Goal: Information Seeking & Learning: Learn about a topic

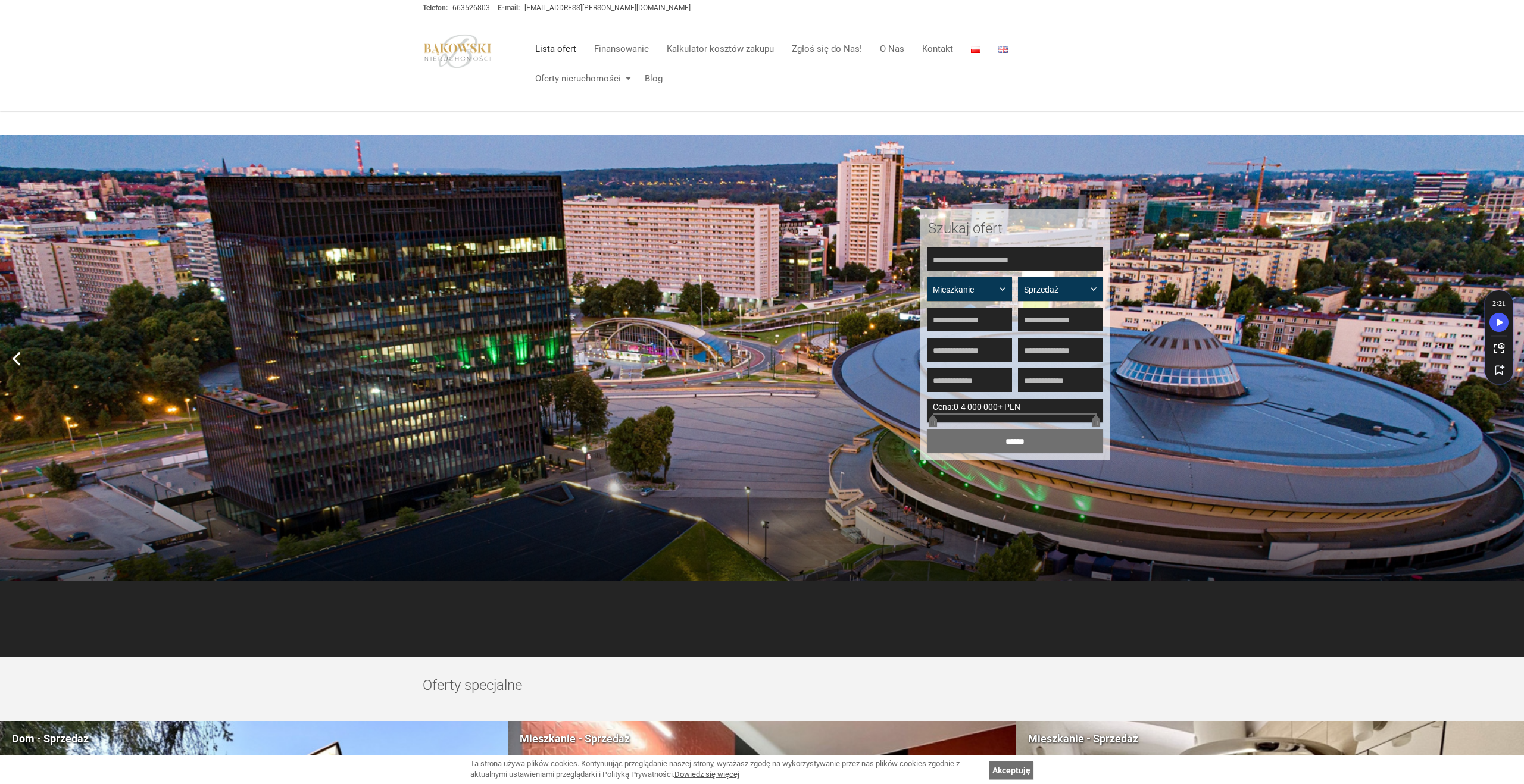
click at [565, 51] on link "Lista ofert" at bounding box center [555, 49] width 59 height 24
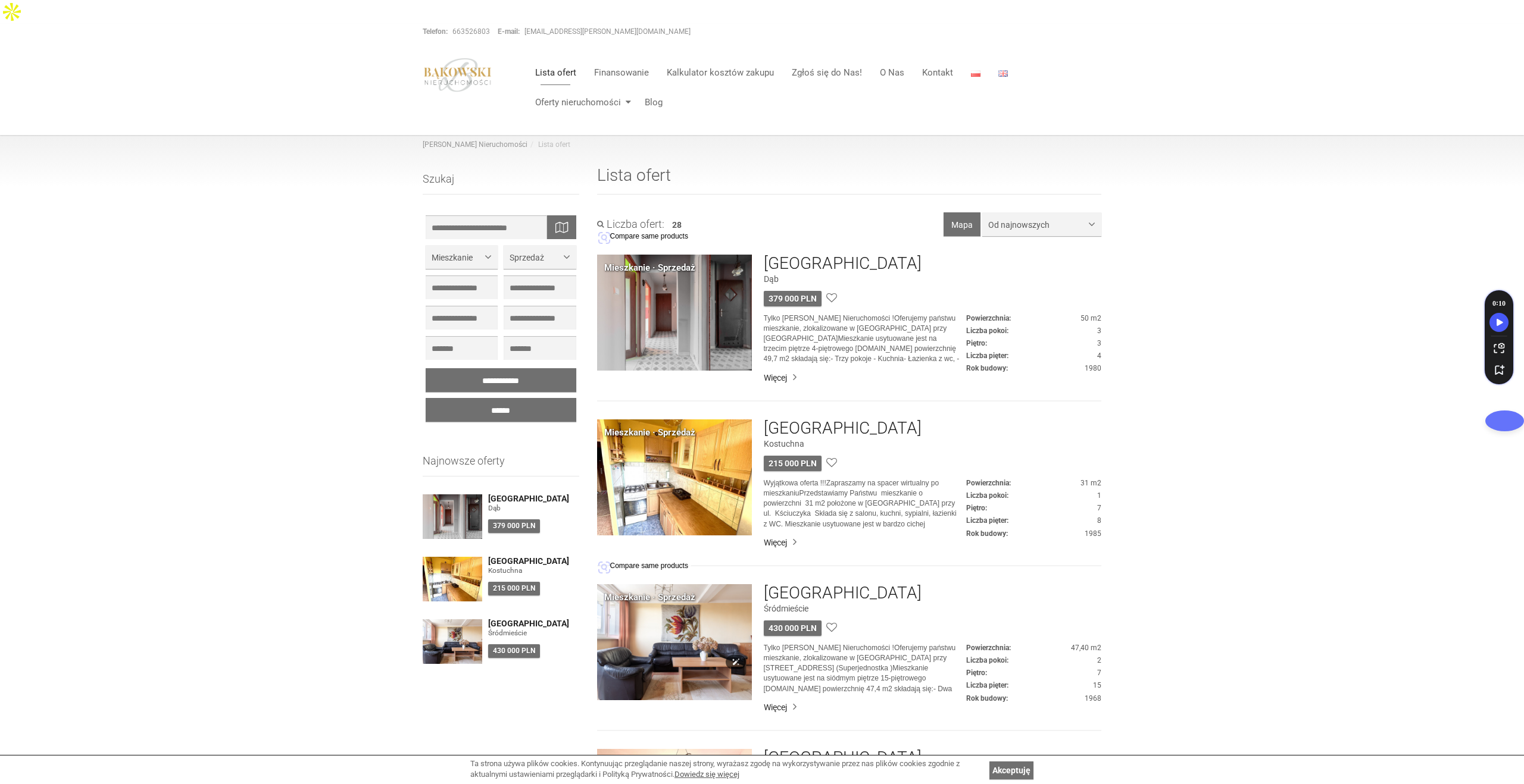
click at [725, 631] on img at bounding box center [674, 642] width 154 height 116
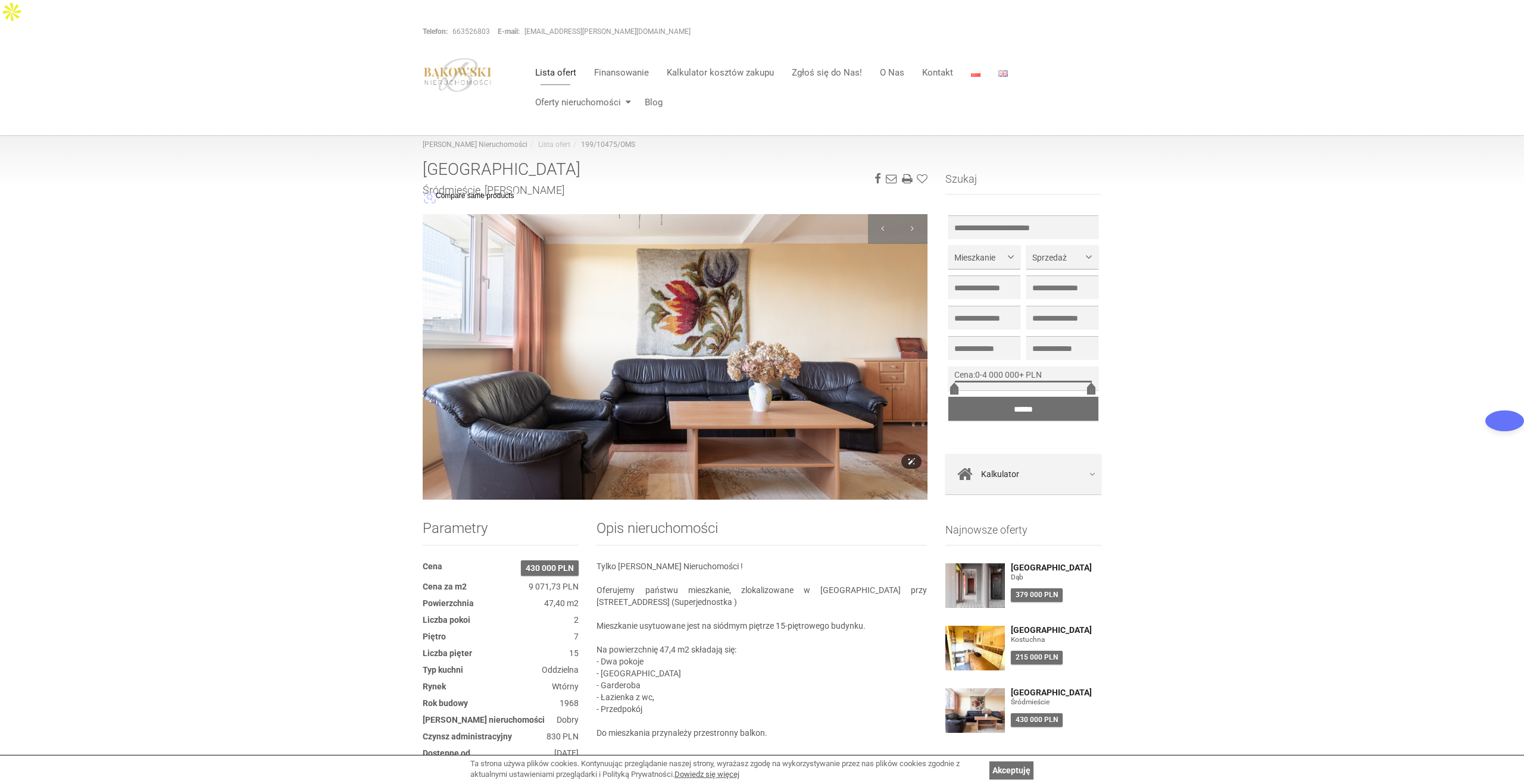
click at [912, 330] on img at bounding box center [675, 356] width 505 height 285
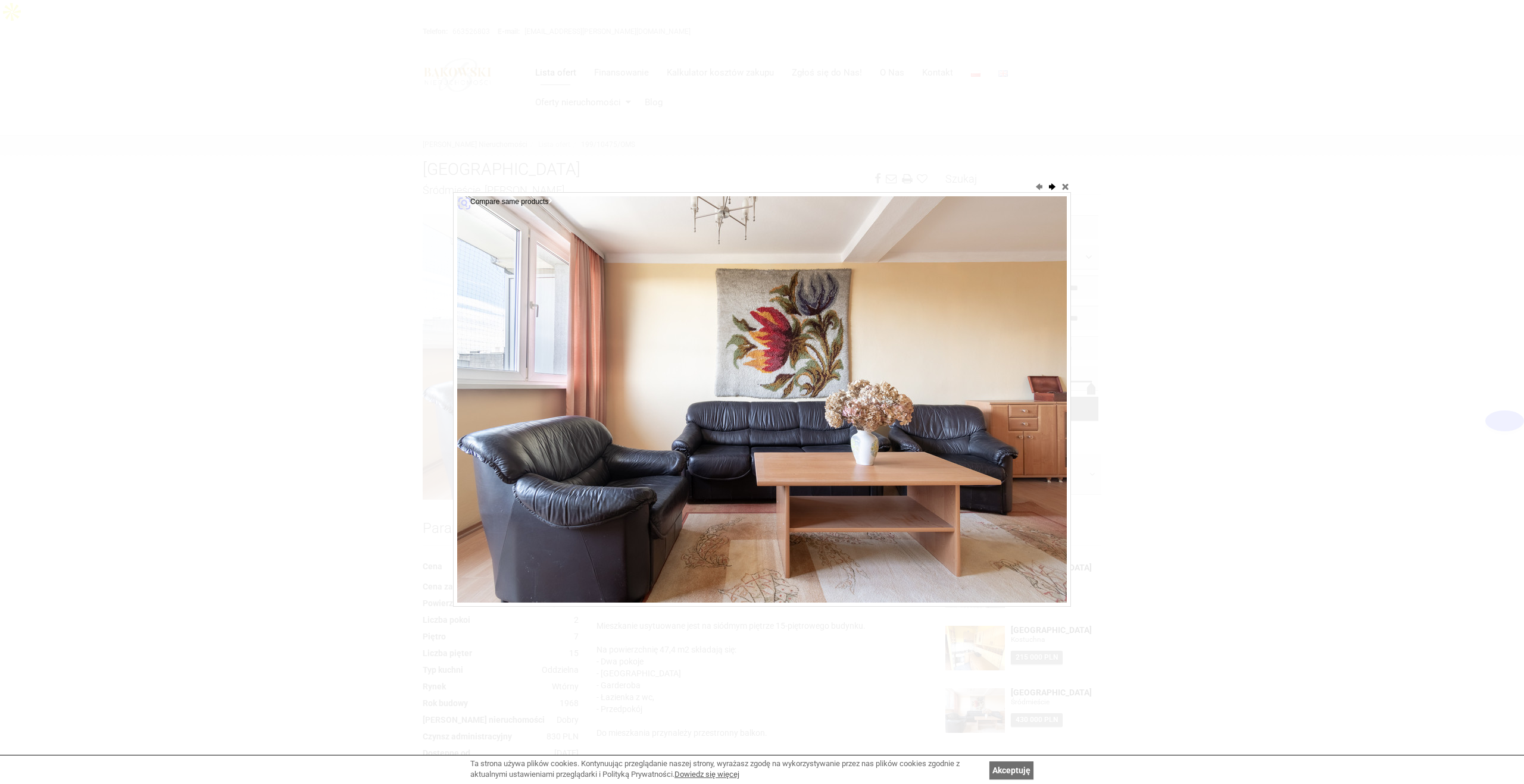
click at [1053, 189] on button "next" at bounding box center [1051, 186] width 12 height 12
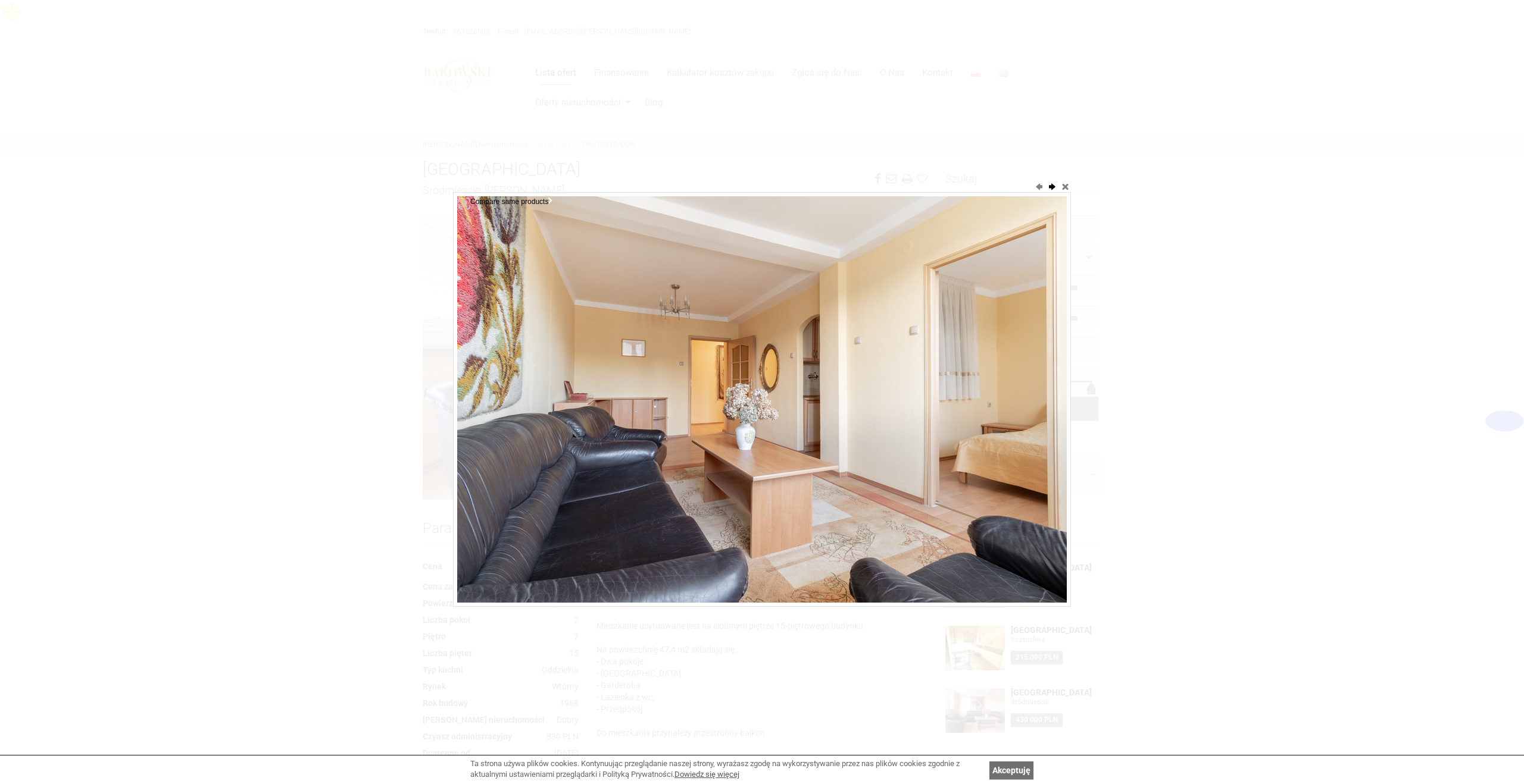
click at [1053, 189] on button "next" at bounding box center [1051, 186] width 12 height 12
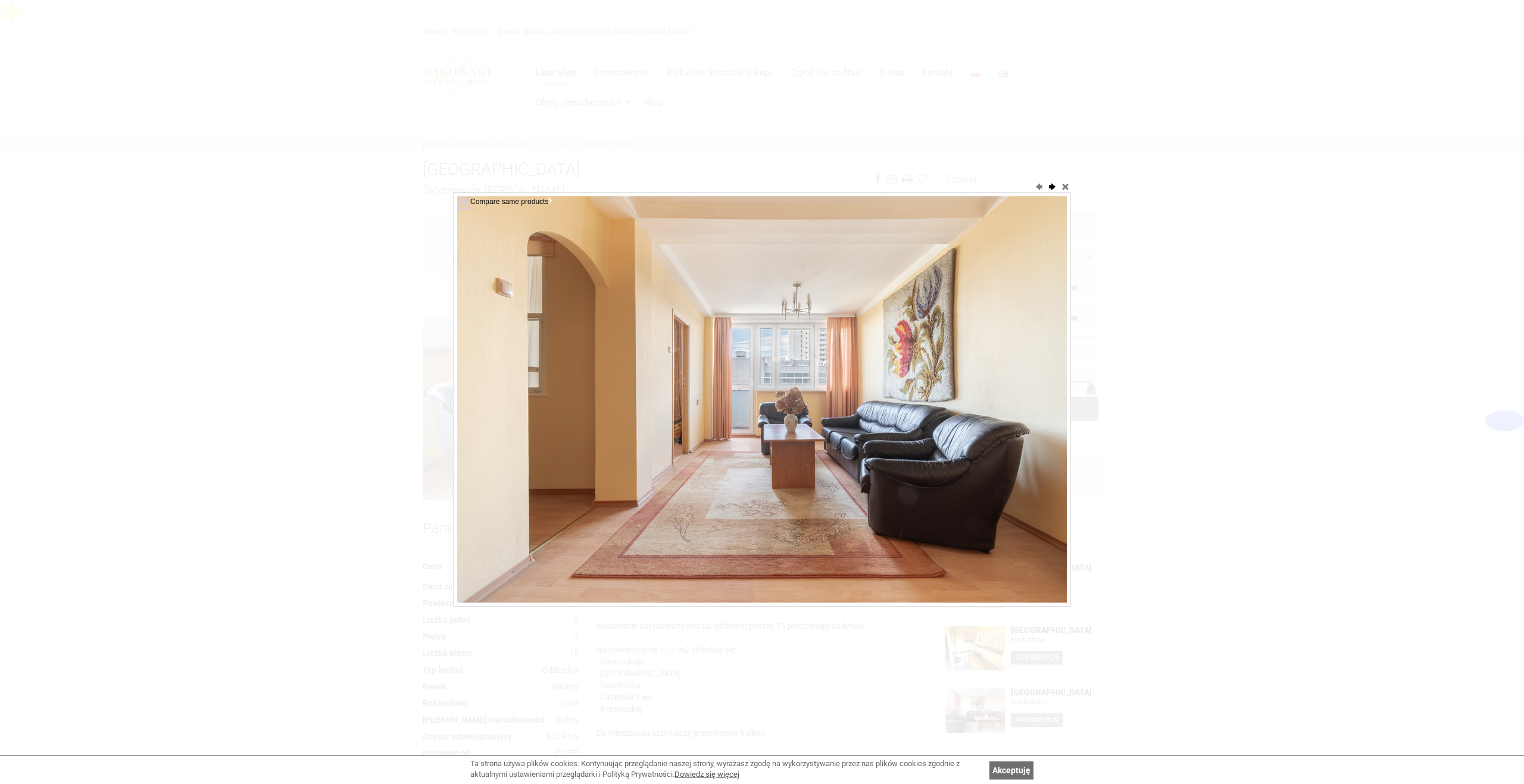
click at [1053, 189] on button "next" at bounding box center [1051, 186] width 12 height 12
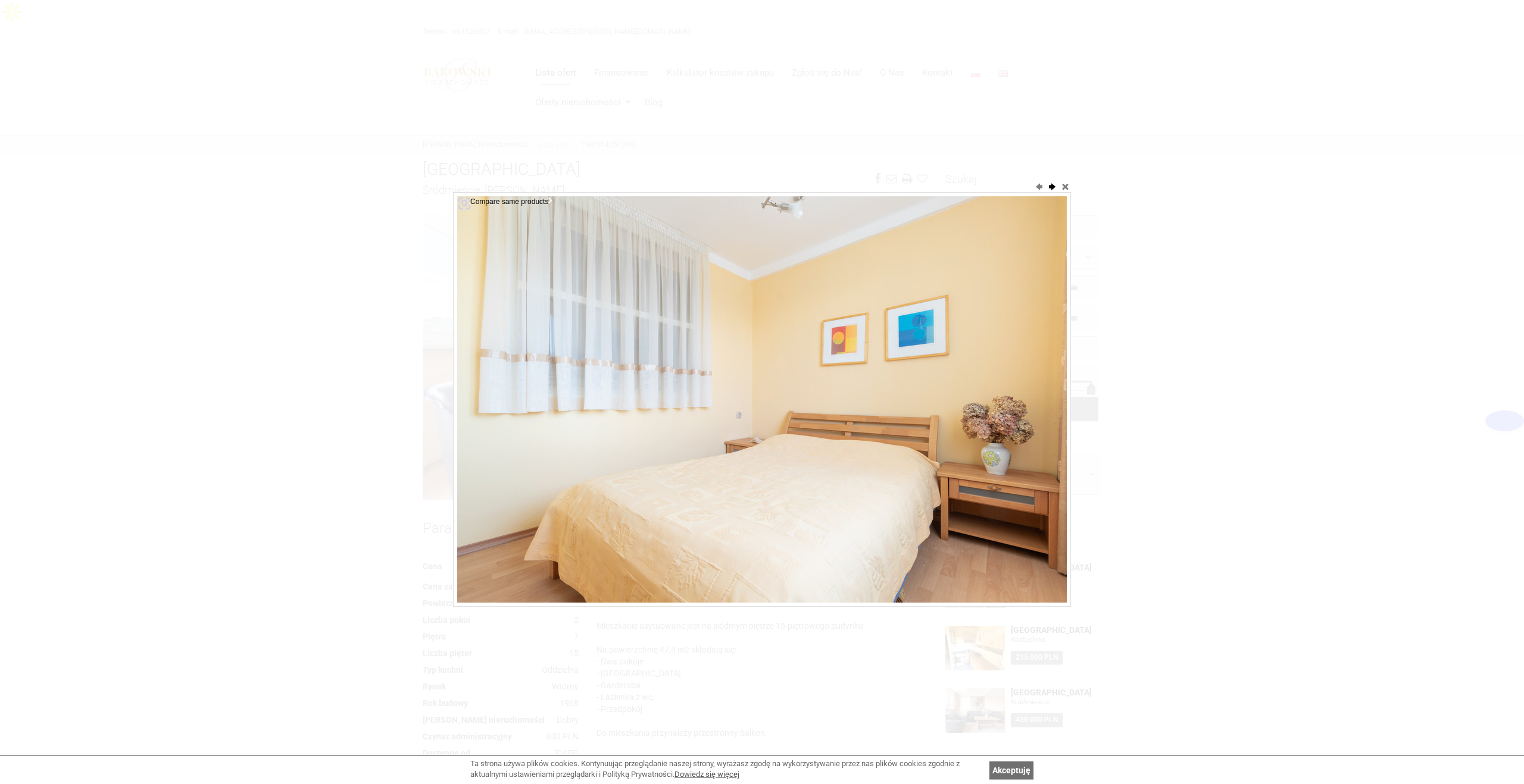
click at [1053, 189] on button "next" at bounding box center [1051, 186] width 12 height 12
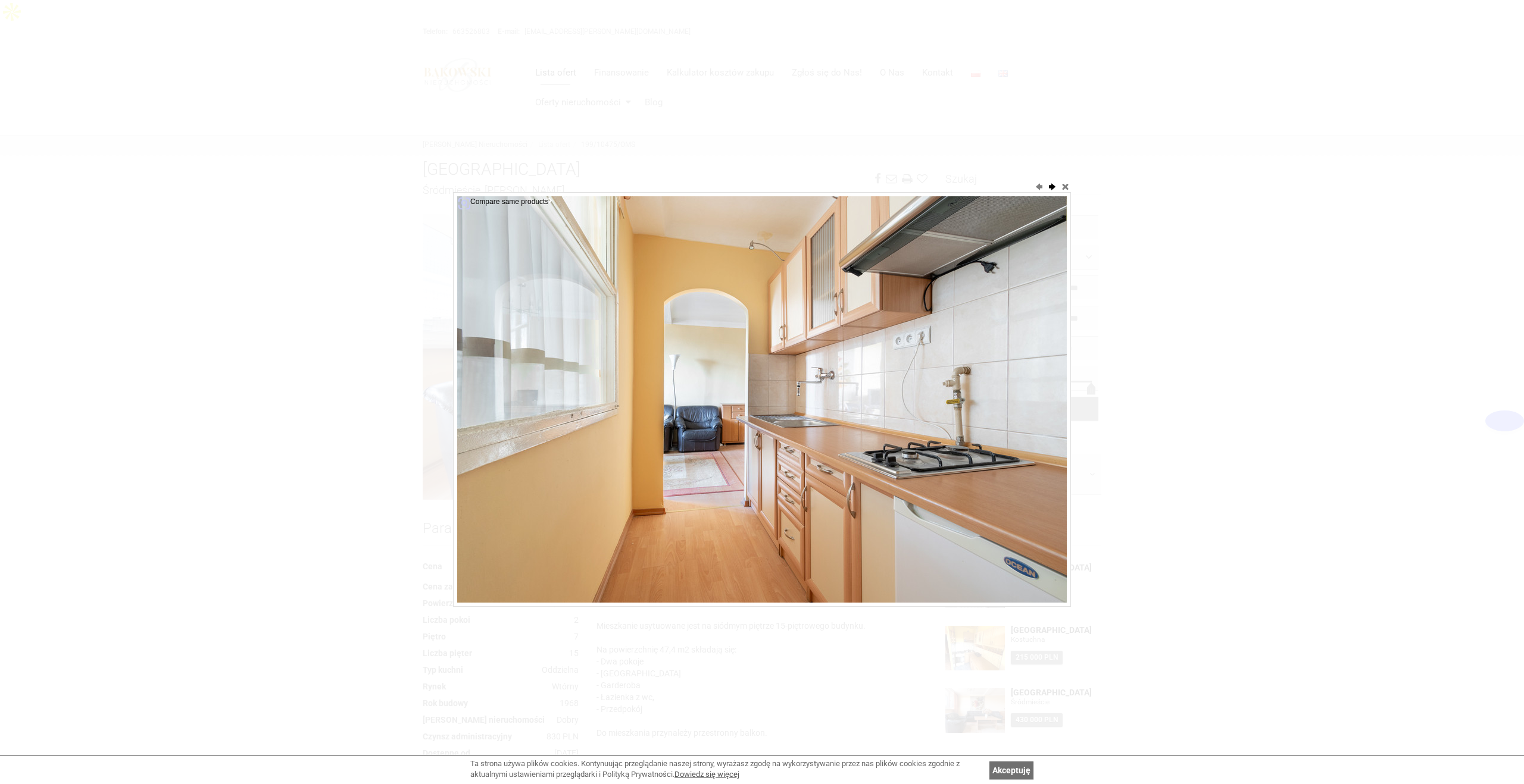
click at [1053, 189] on button "next" at bounding box center [1051, 186] width 12 height 12
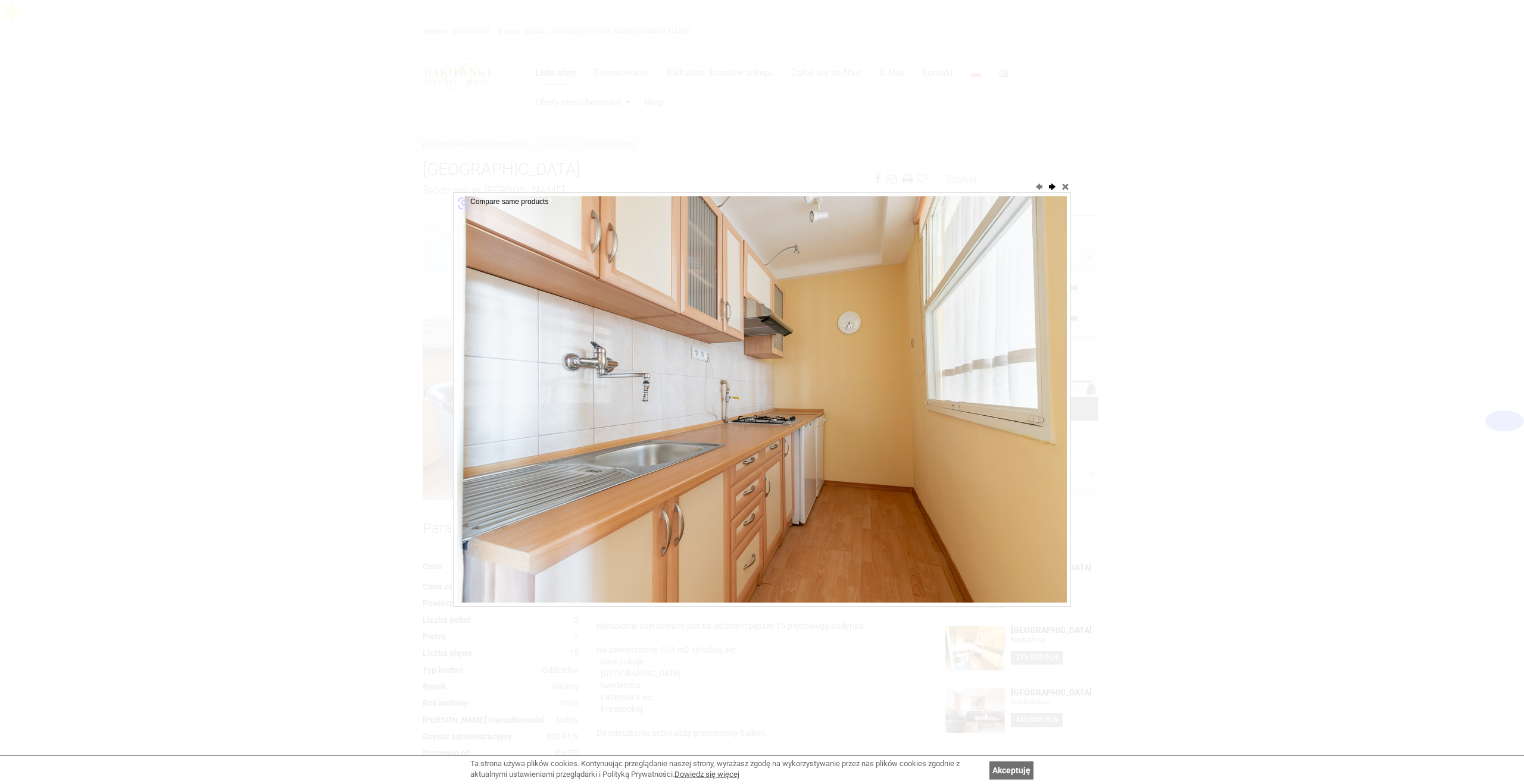
click at [1053, 189] on button "next" at bounding box center [1051, 186] width 12 height 12
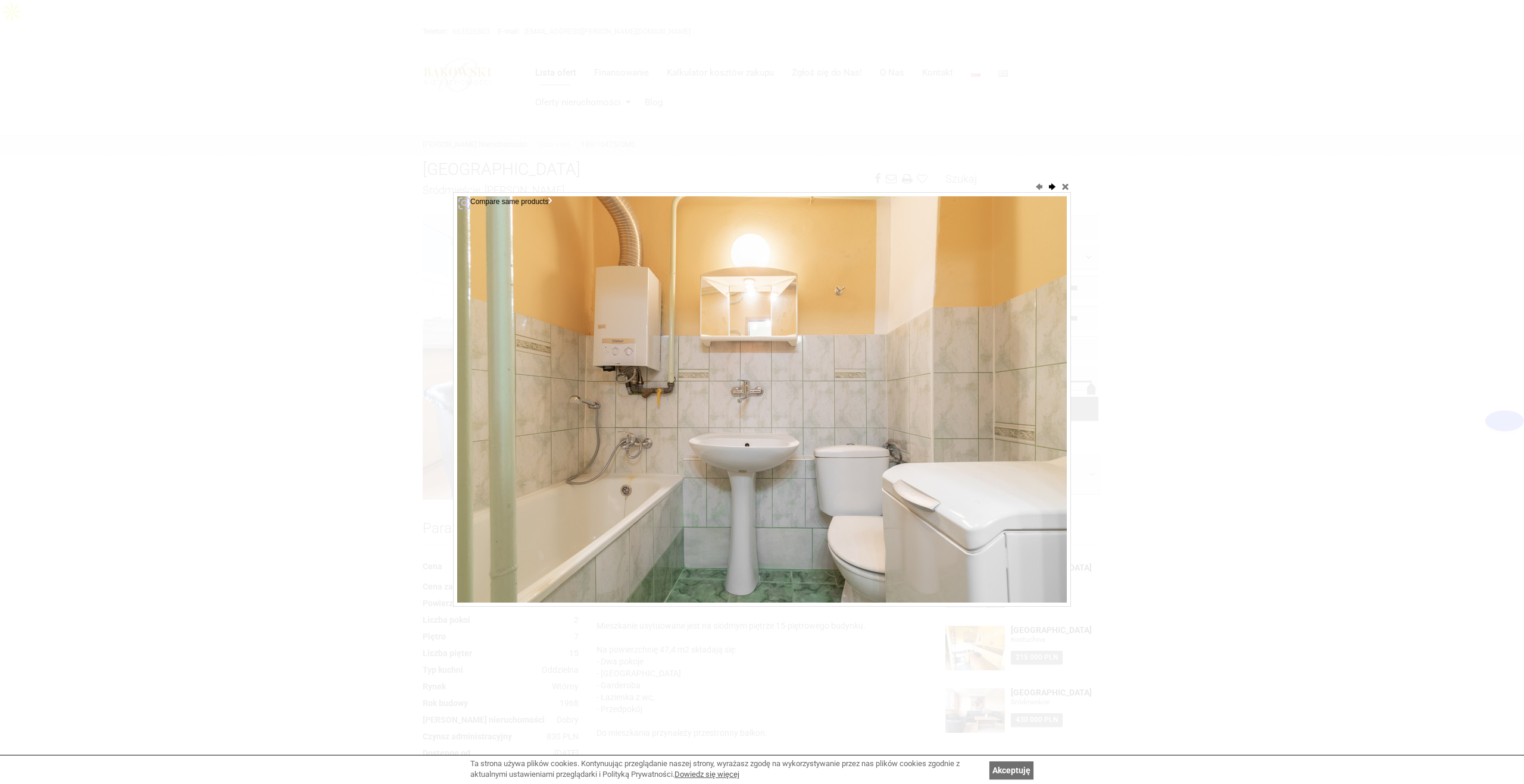
click at [1053, 189] on button "next" at bounding box center [1051, 186] width 12 height 12
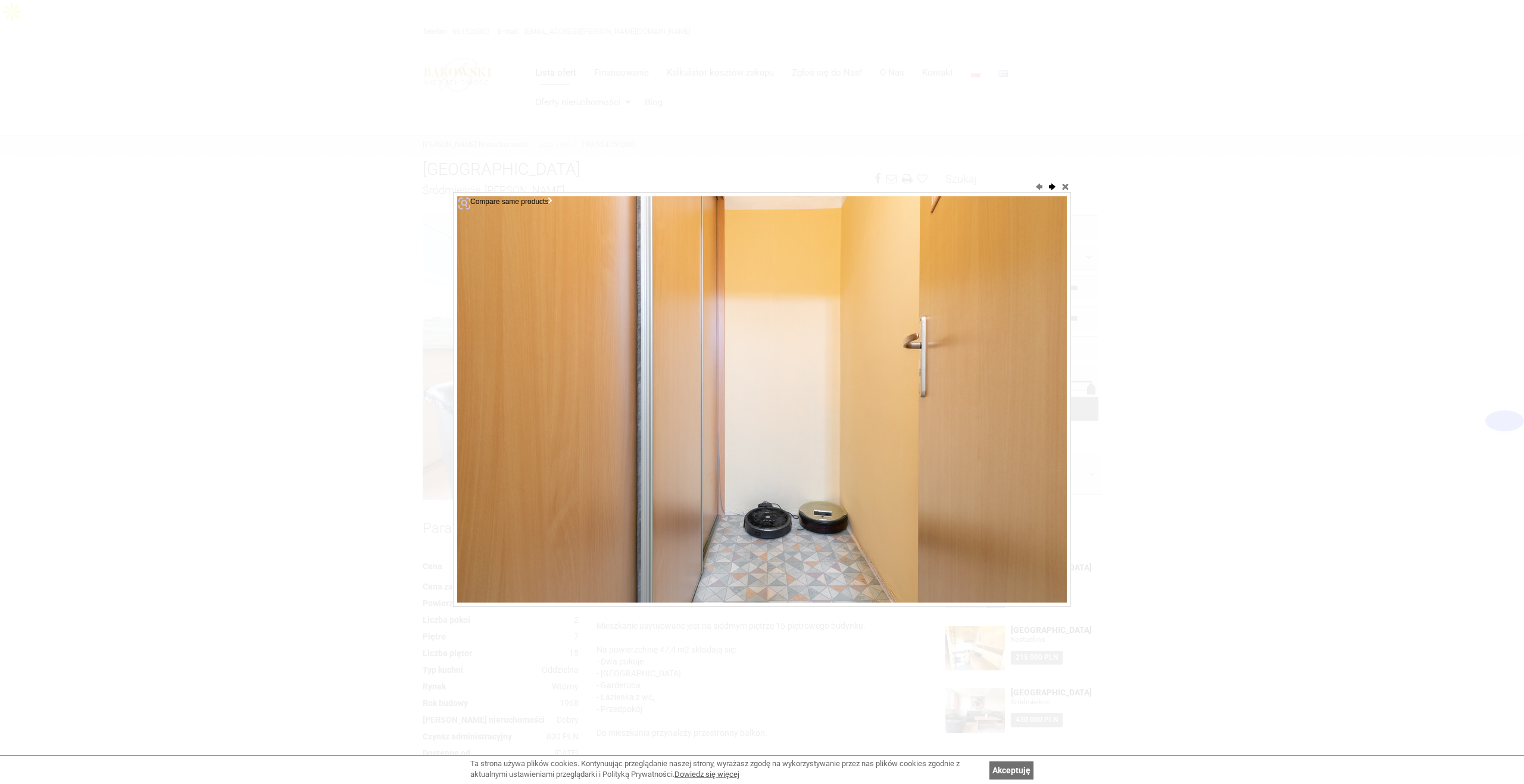
click at [1053, 189] on button "next" at bounding box center [1051, 186] width 12 height 12
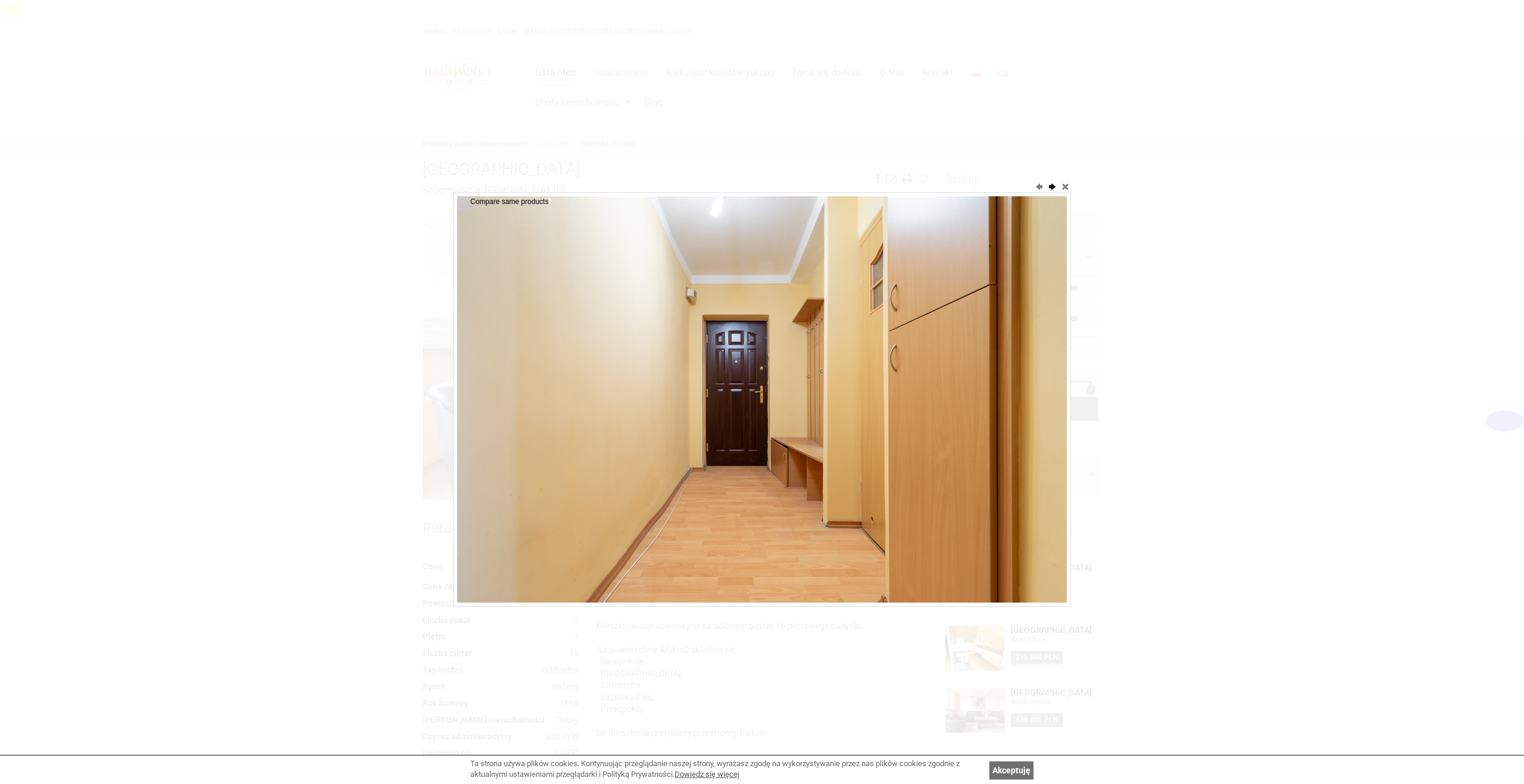
click at [1053, 189] on button "next" at bounding box center [1051, 186] width 12 height 12
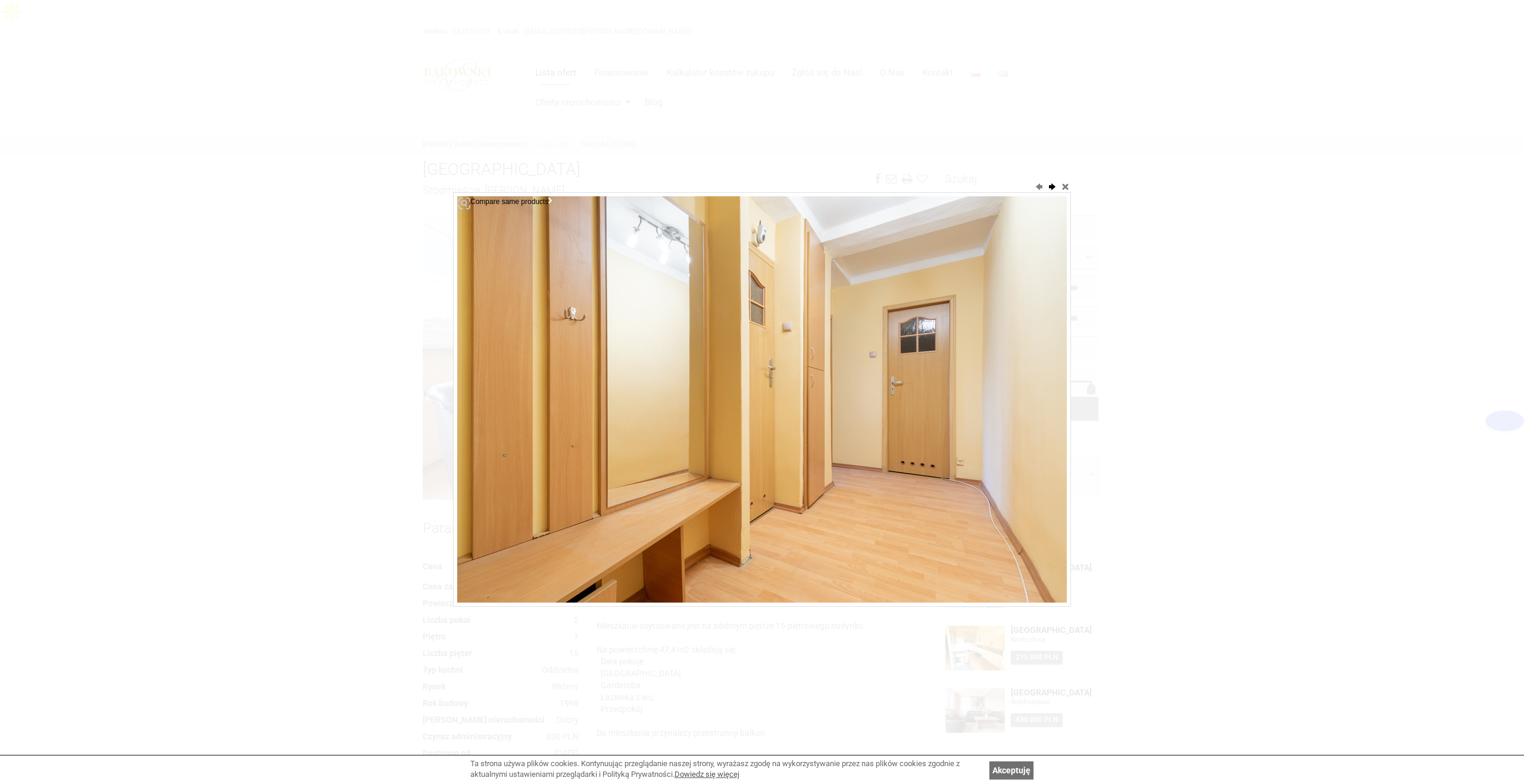
click at [1053, 189] on button "next" at bounding box center [1051, 186] width 12 height 12
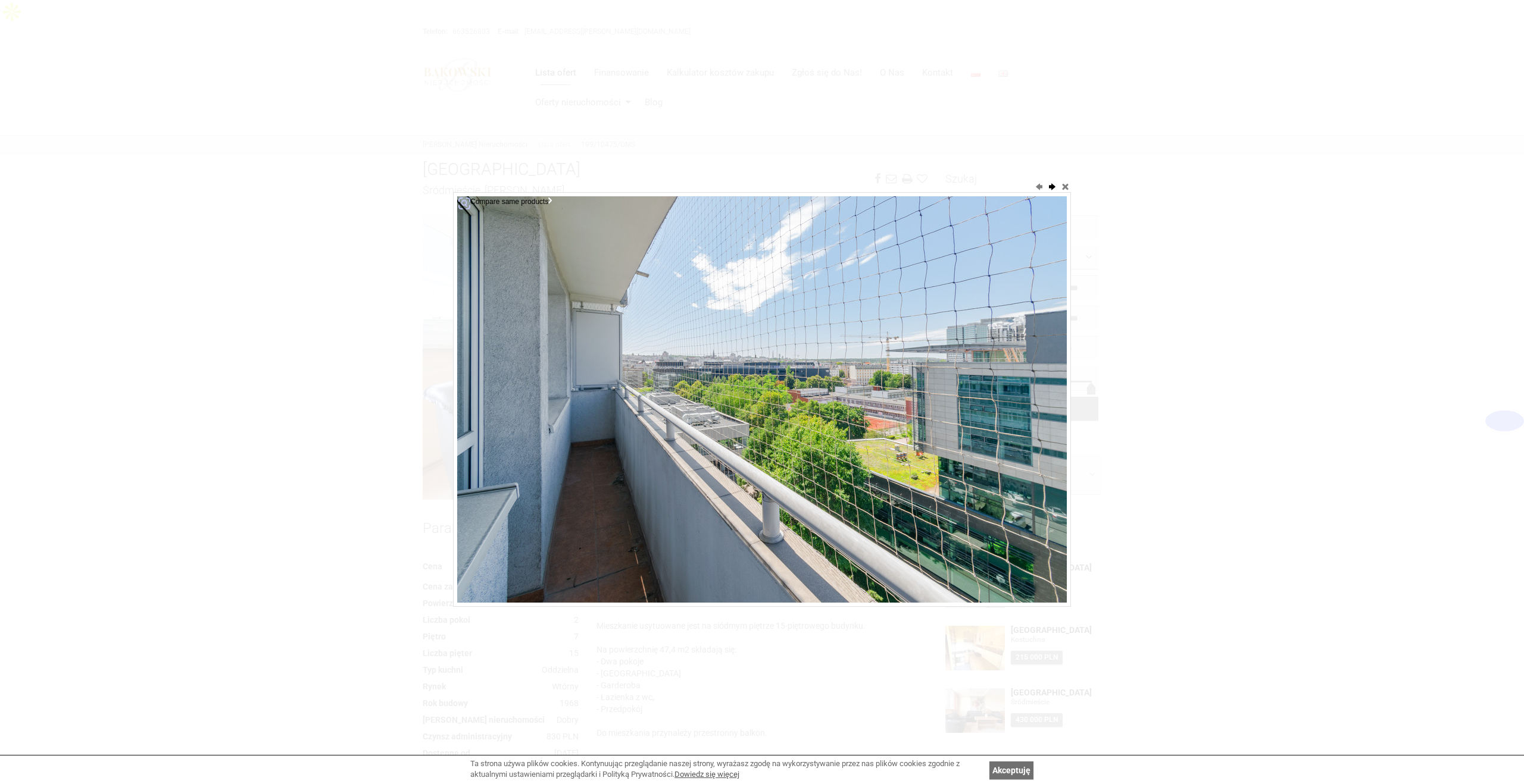
click at [1053, 189] on button "next" at bounding box center [1051, 186] width 12 height 12
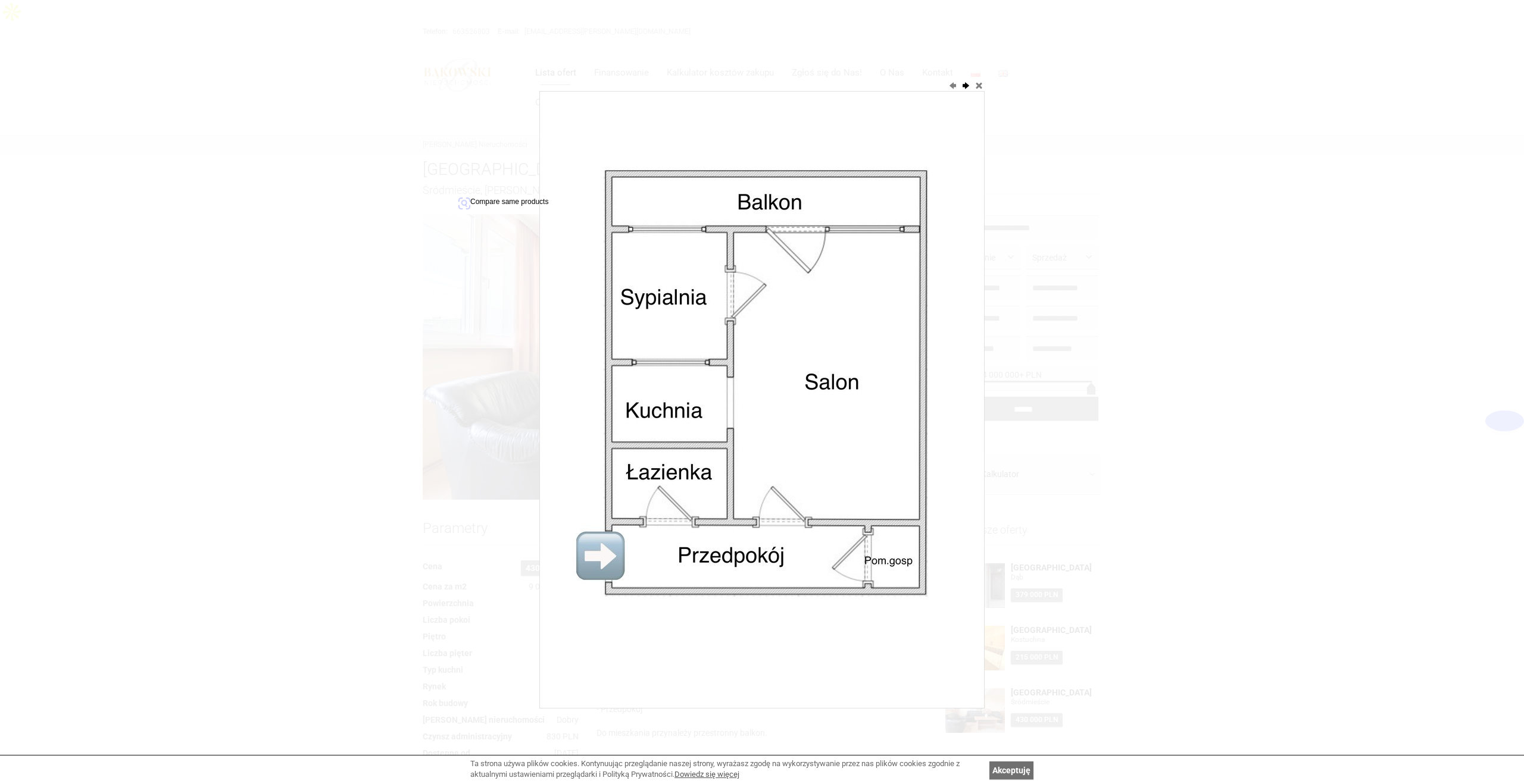
click at [1053, 189] on div at bounding box center [762, 392] width 1524 height 784
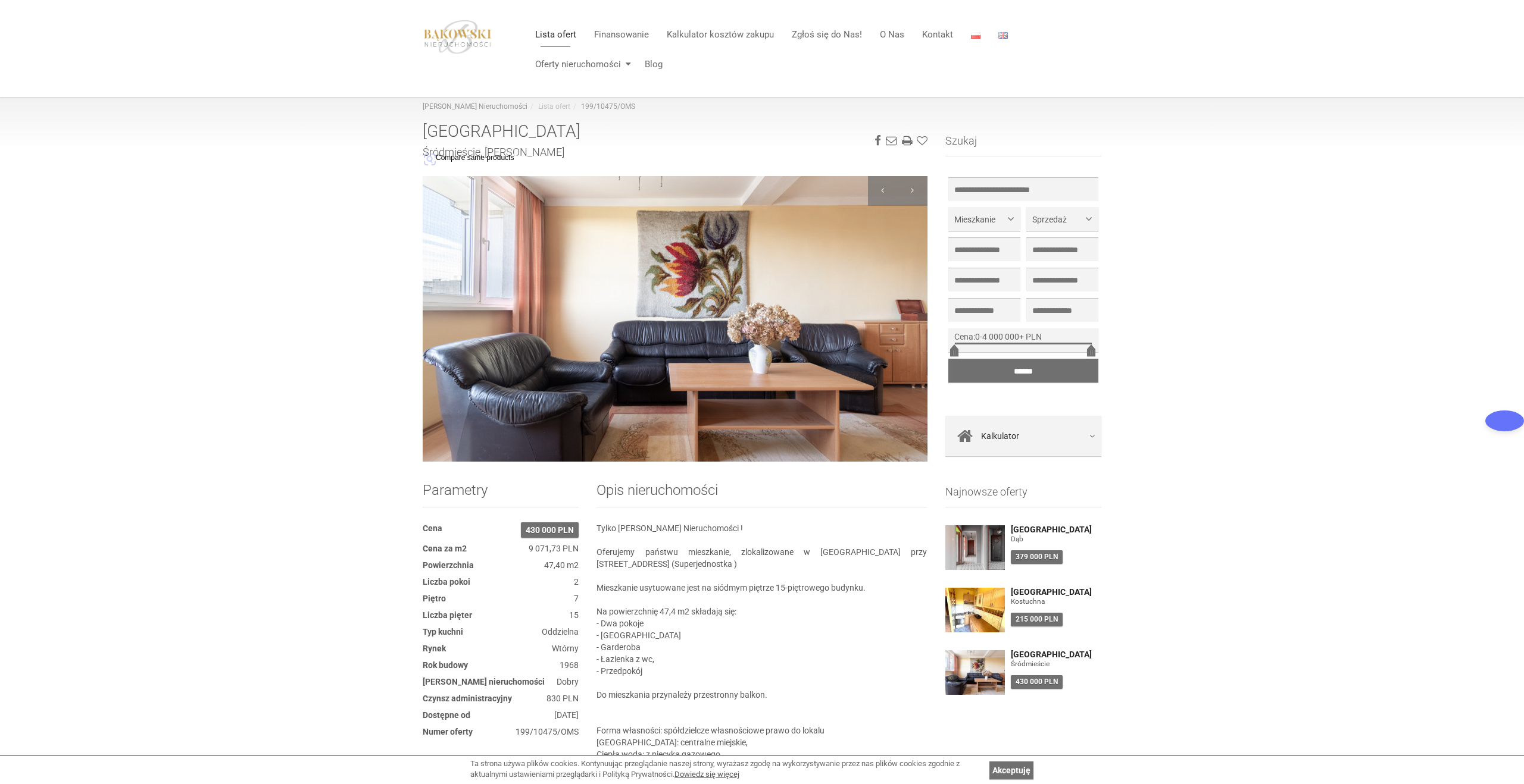
scroll to position [90, 0]
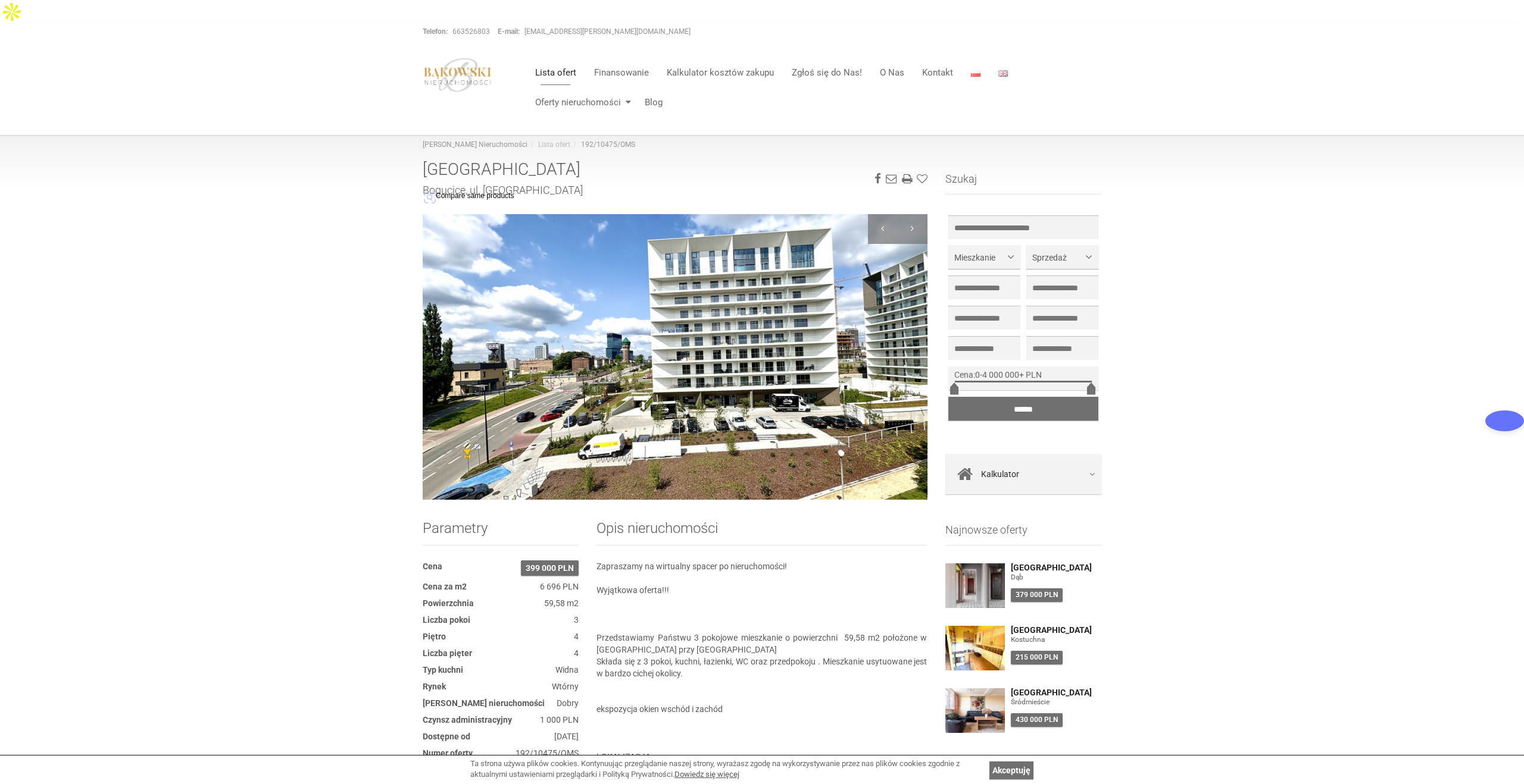
click at [879, 341] on img at bounding box center [675, 356] width 505 height 285
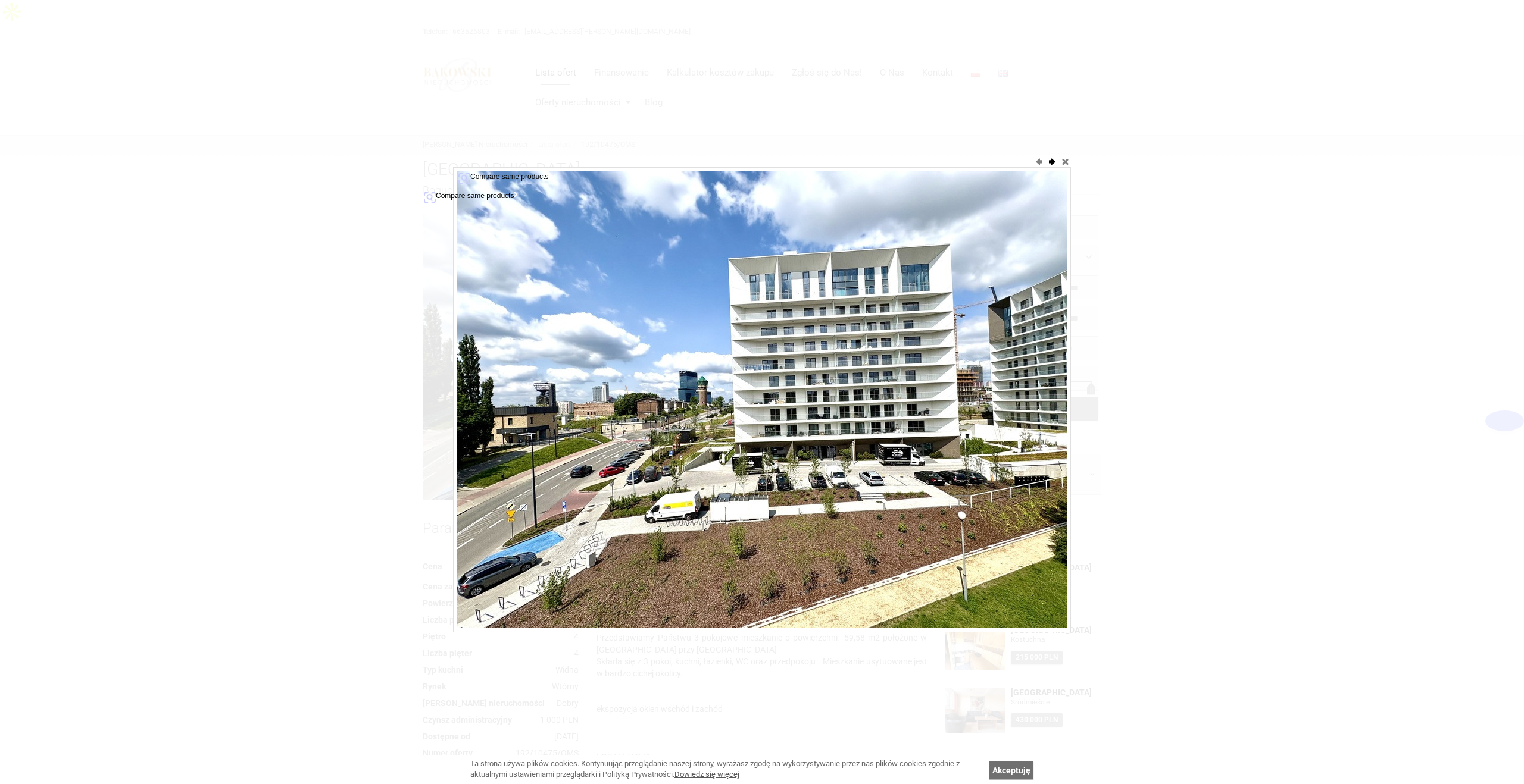
click at [1050, 164] on button "next" at bounding box center [1051, 161] width 12 height 12
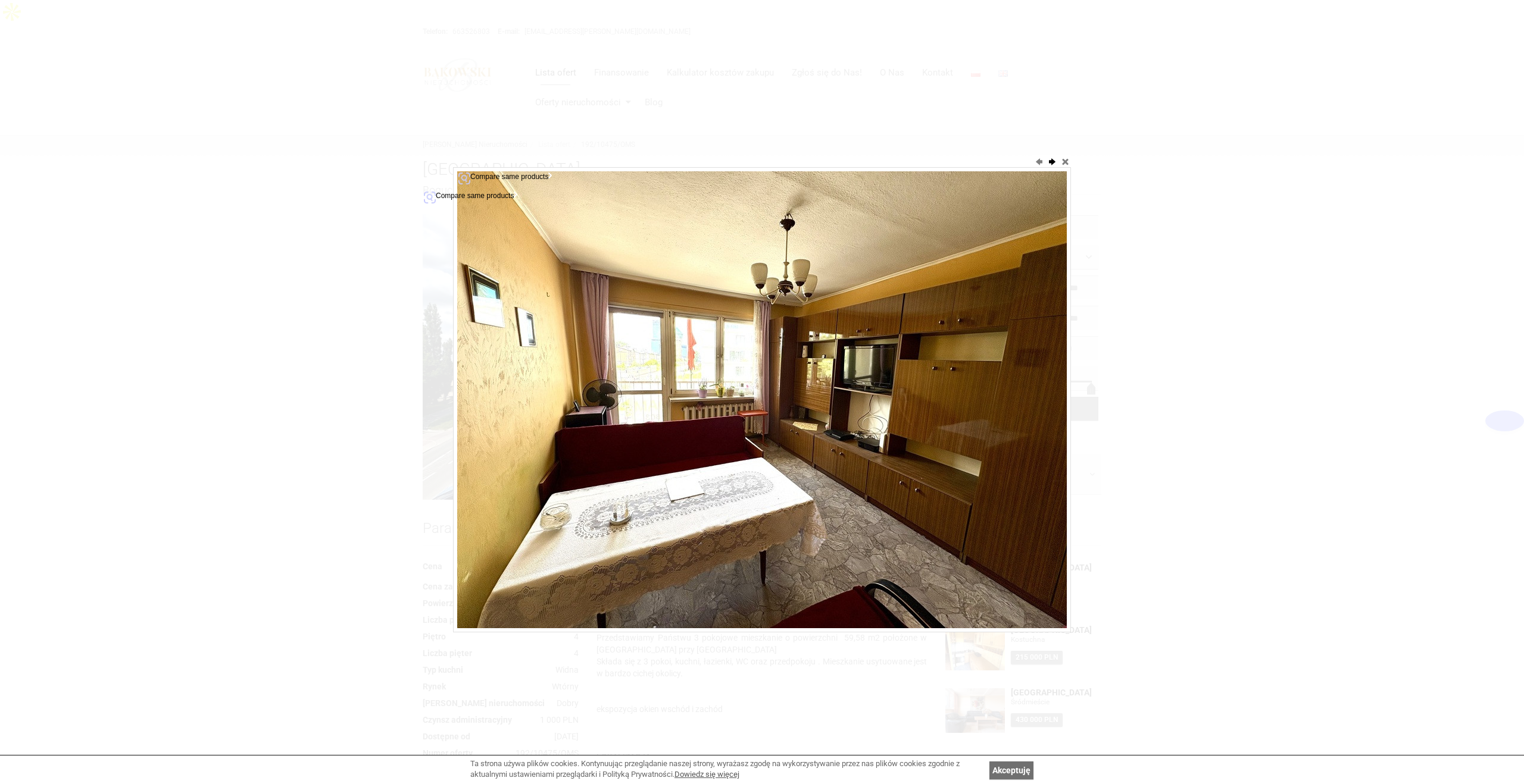
click at [1050, 164] on button "next" at bounding box center [1051, 161] width 12 height 12
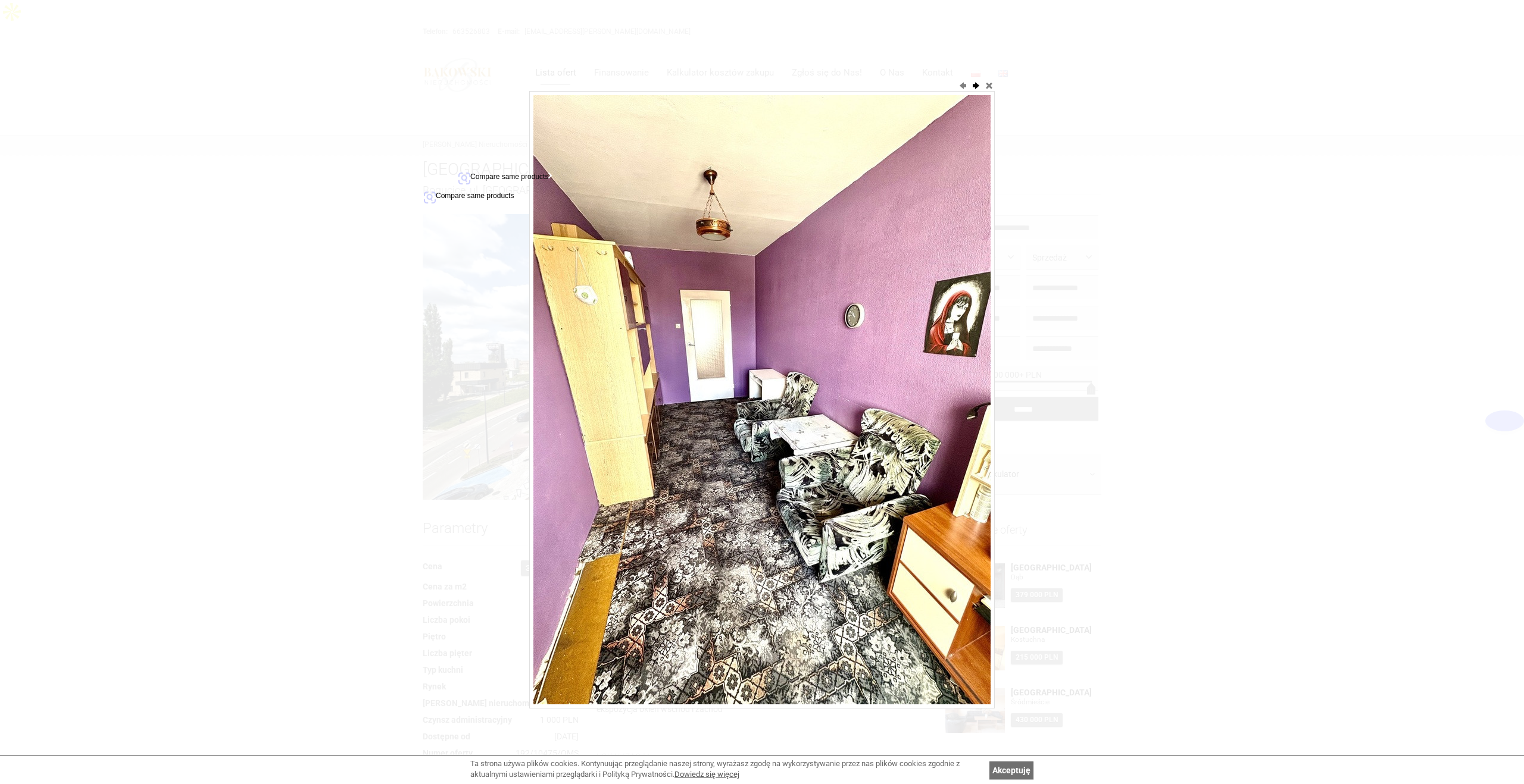
click at [1050, 164] on div at bounding box center [762, 392] width 1524 height 784
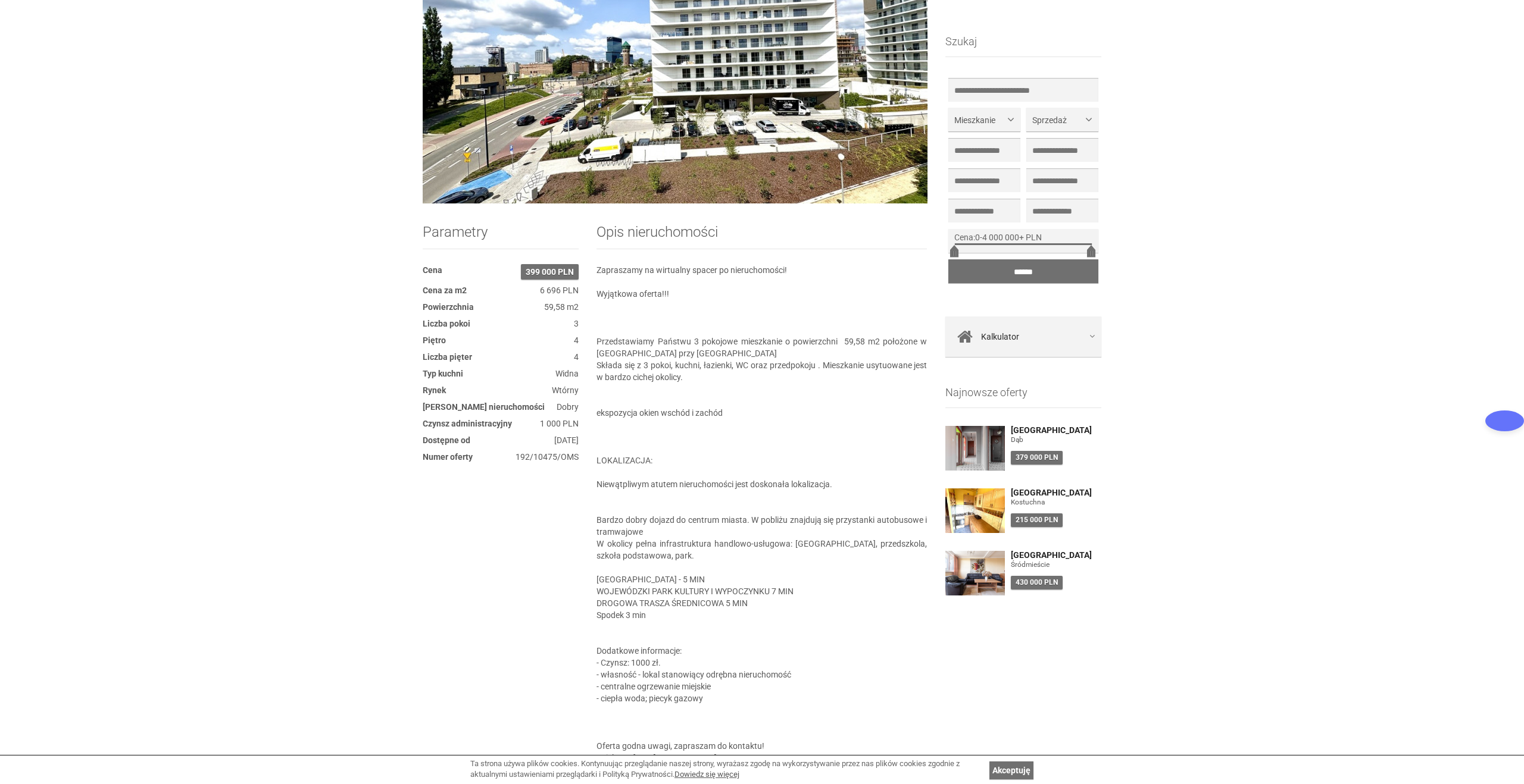
scroll to position [289, 0]
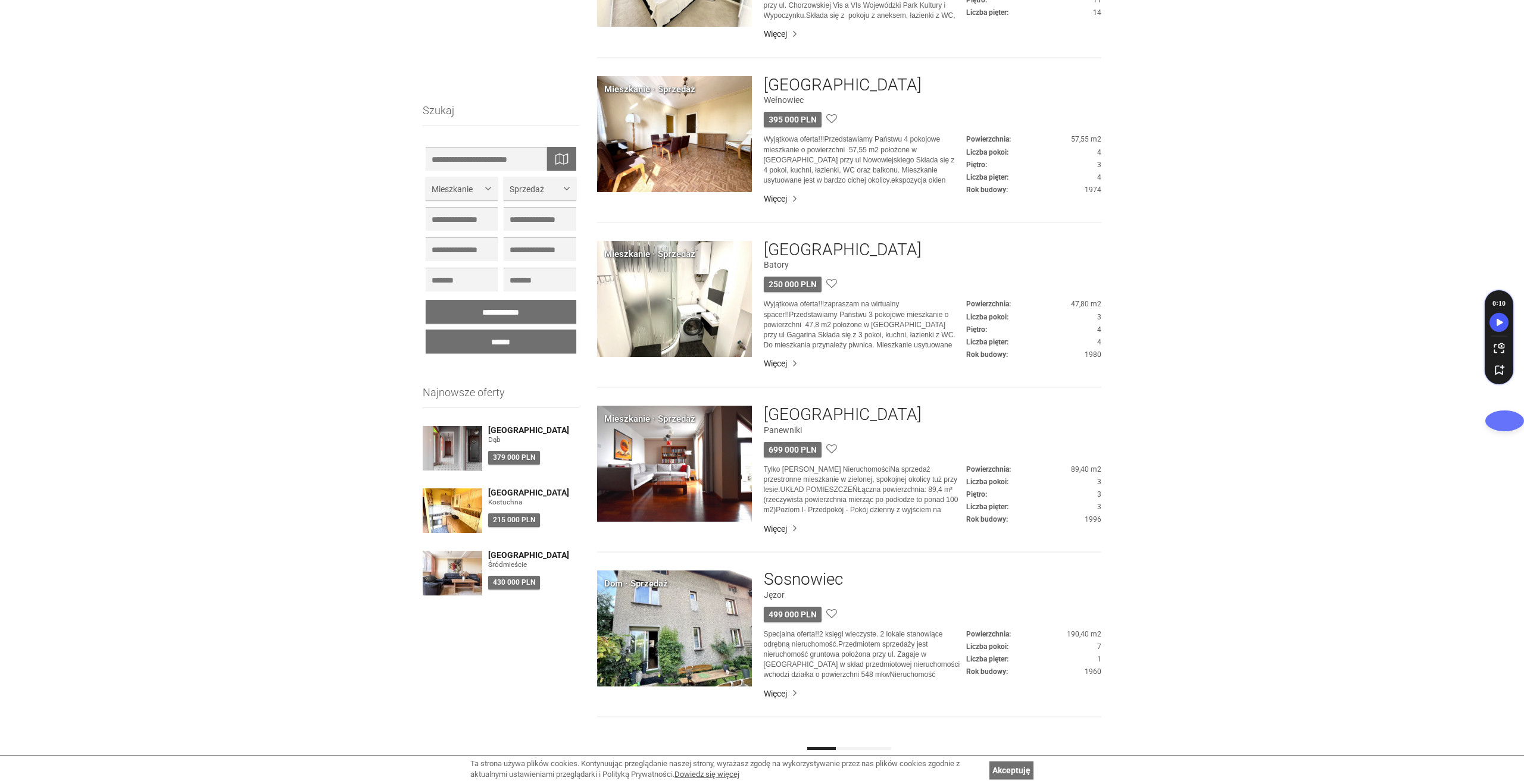
scroll to position [2948, 0]
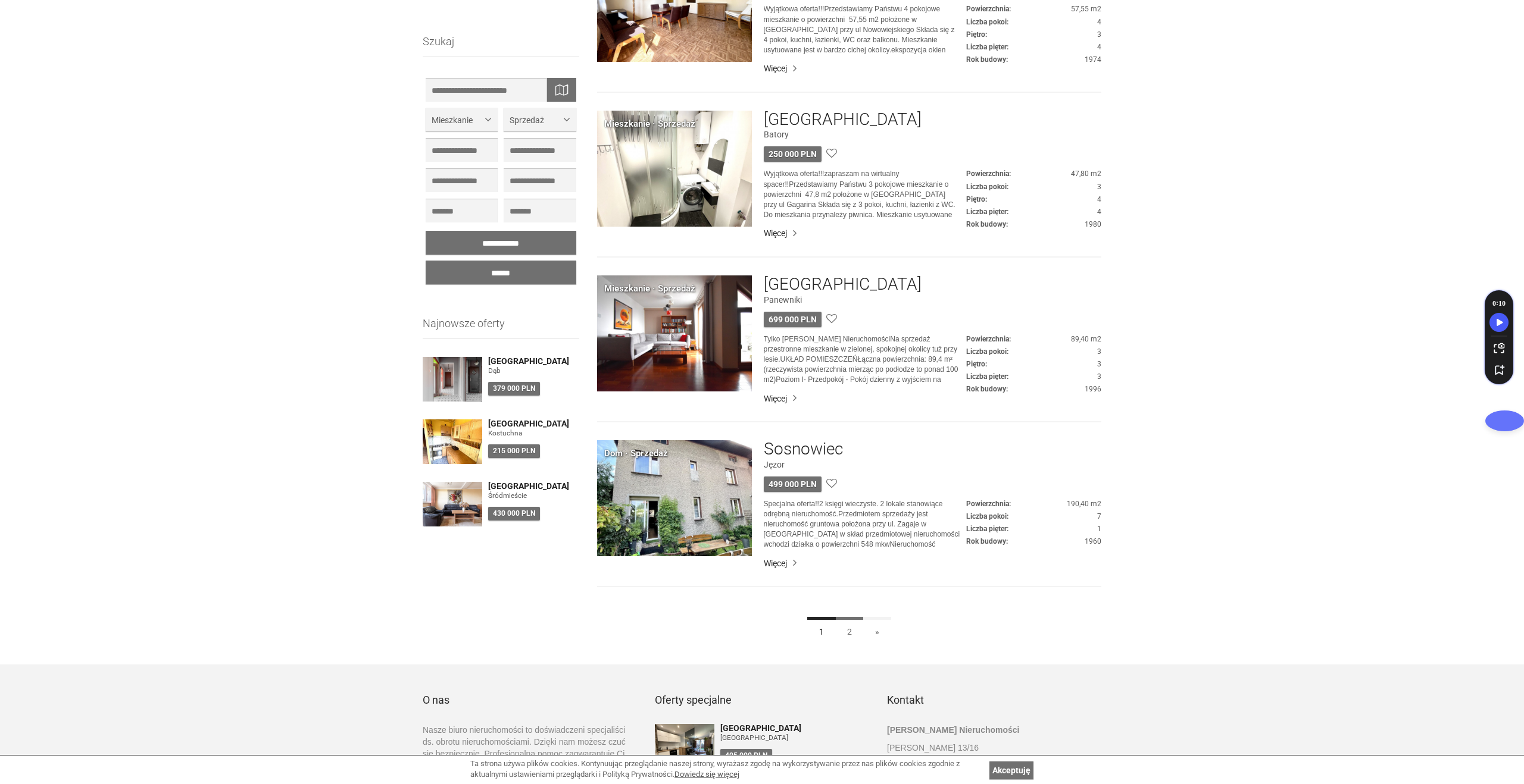
click at [853, 618] on link "2" at bounding box center [849, 630] width 29 height 27
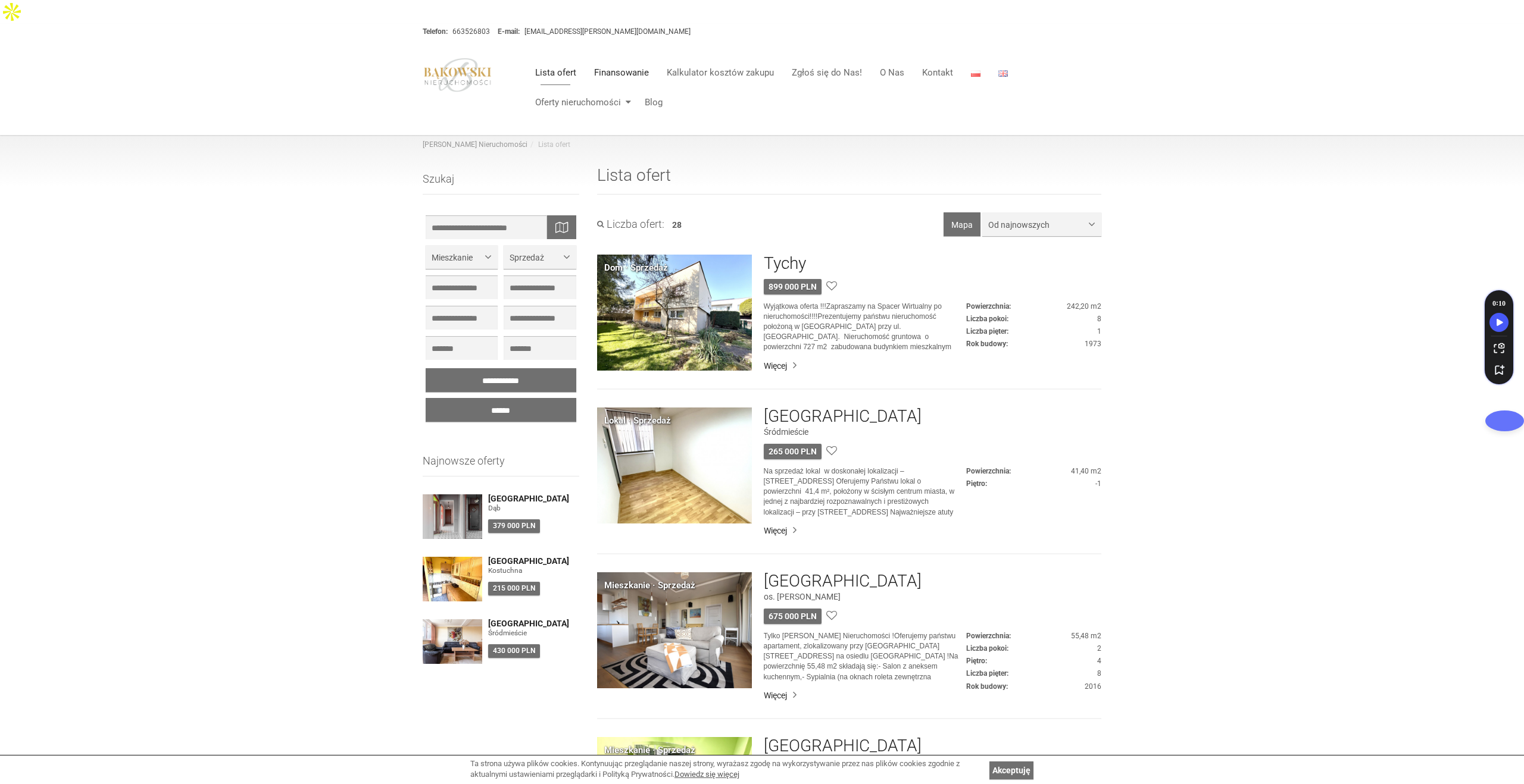
click at [617, 60] on link "Finansowanie" at bounding box center [622, 72] width 72 height 24
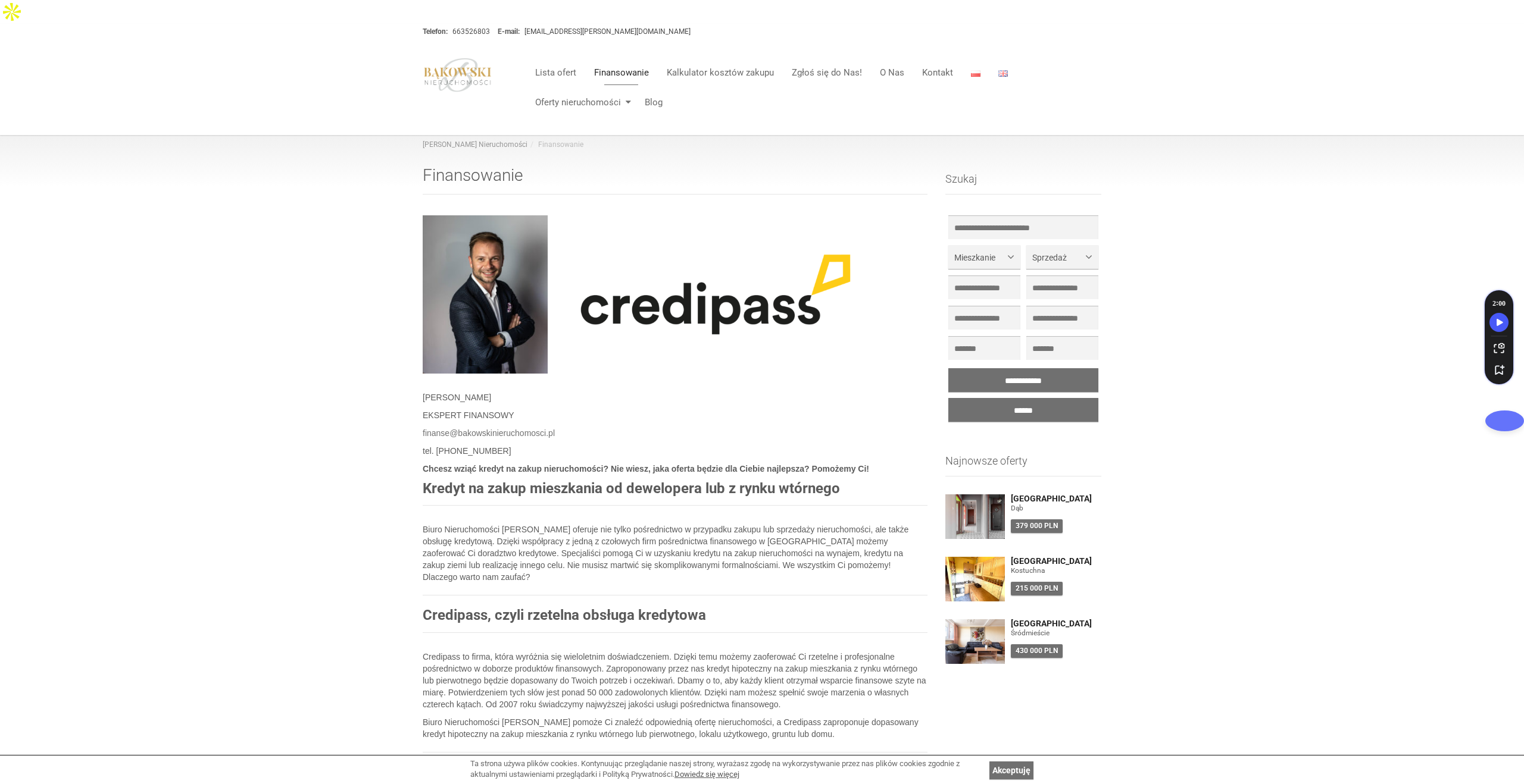
click at [466, 58] on img at bounding box center [457, 75] width 70 height 35
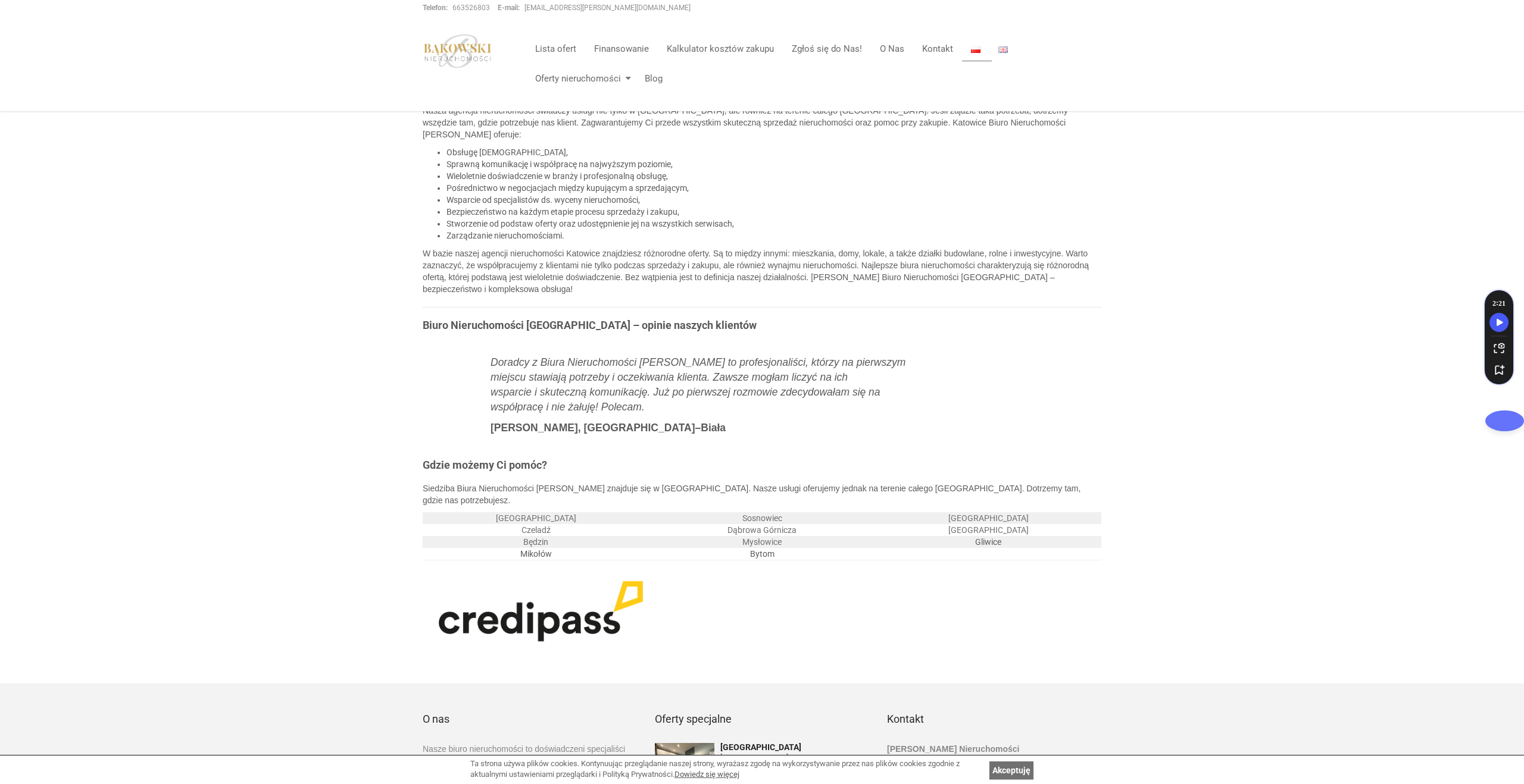
scroll to position [2198, 0]
